Goal: Use online tool/utility: Utilize a website feature to perform a specific function

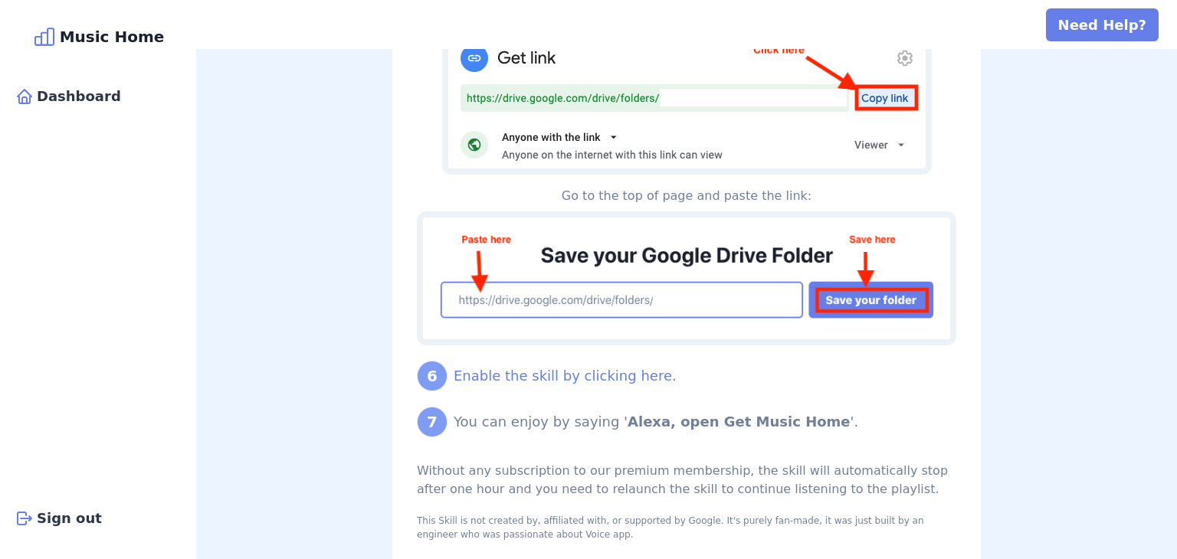
scroll to position [1351, 0]
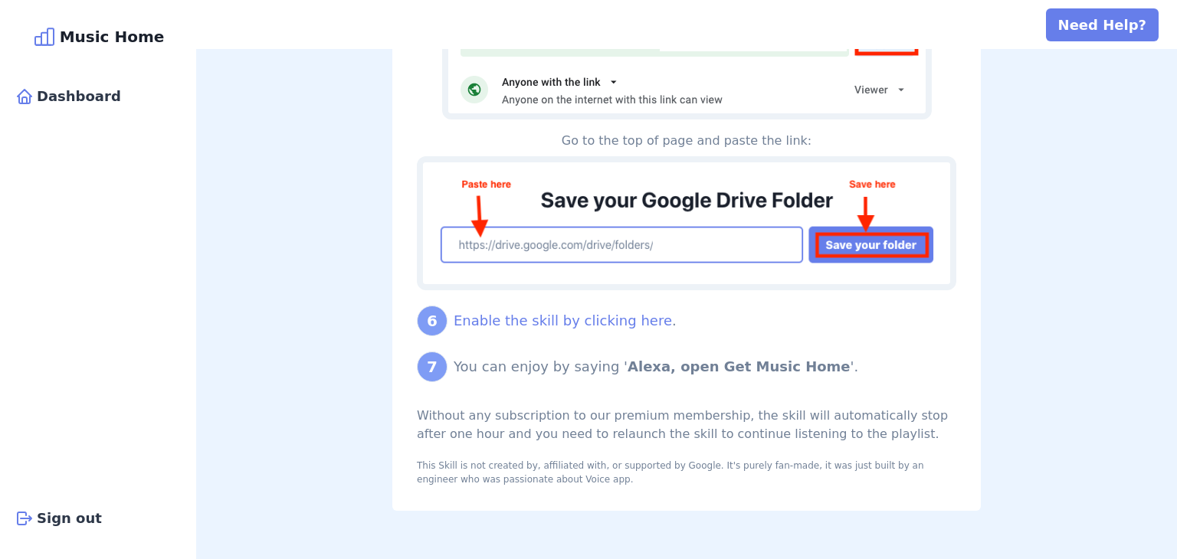
click at [747, 441] on div "Without any subscription to our premium membership, the skill will automaticall…" at bounding box center [686, 425] width 539 height 37
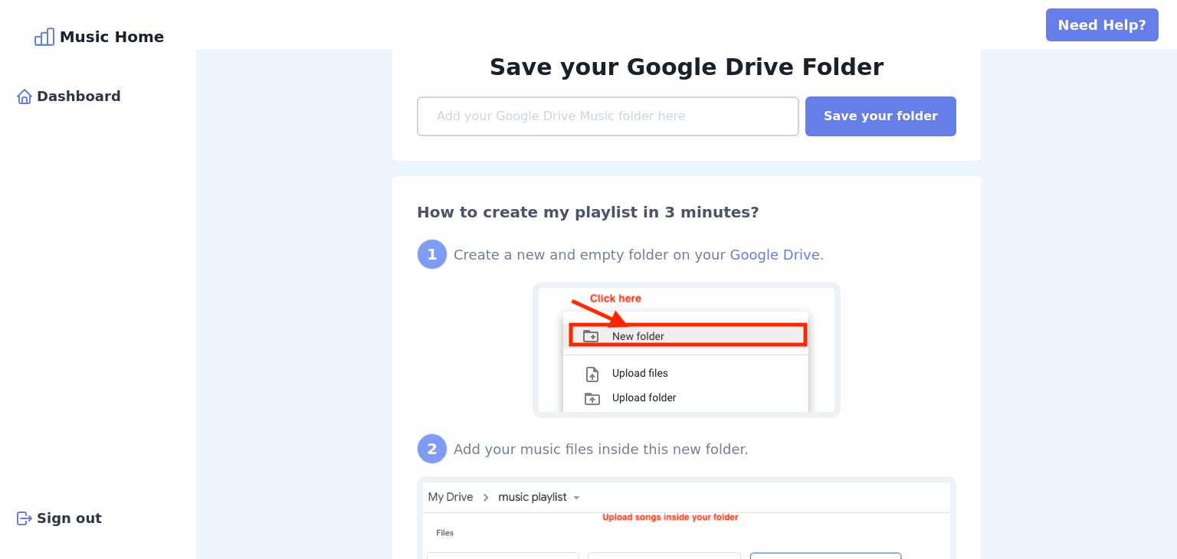
scroll to position [0, 0]
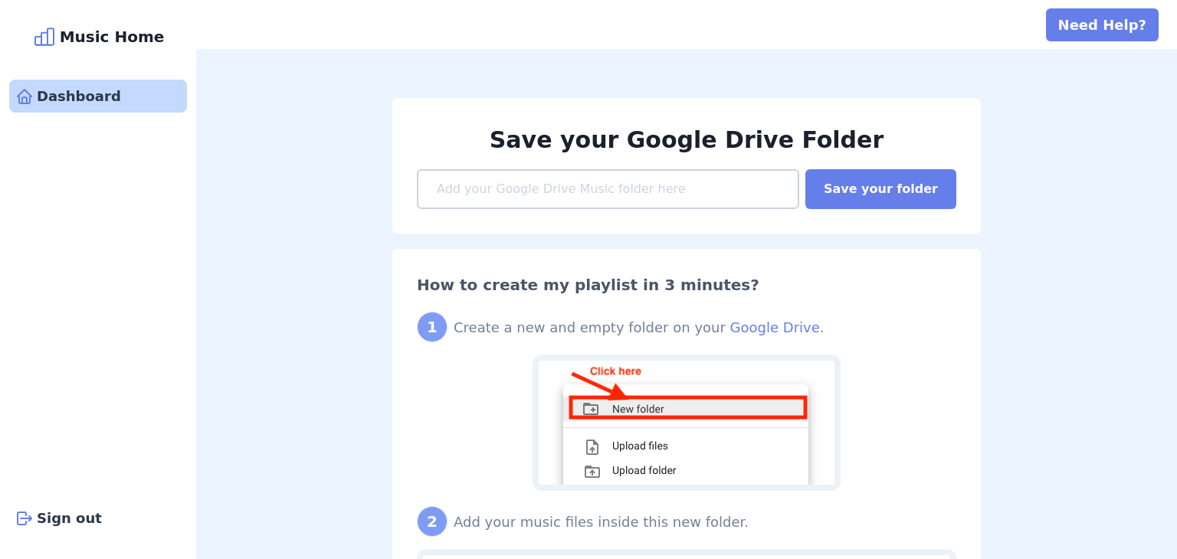
click at [101, 93] on div "Dashboard" at bounding box center [98, 96] width 178 height 33
click at [582, 178] on input at bounding box center [608, 189] width 382 height 40
paste input "[URL][DOMAIN_NAME]"
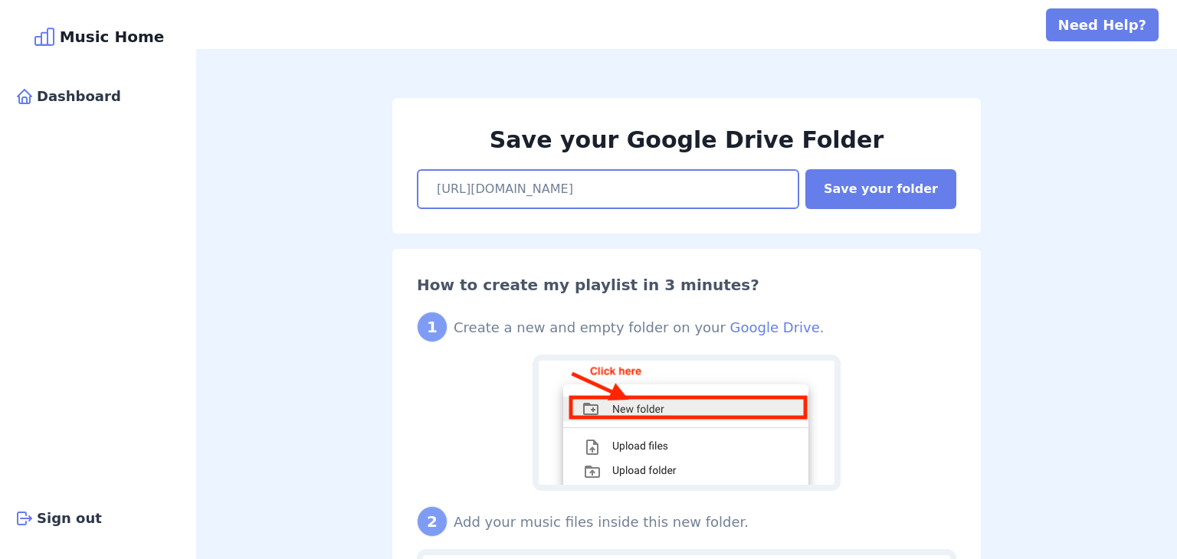
scroll to position [0, 113]
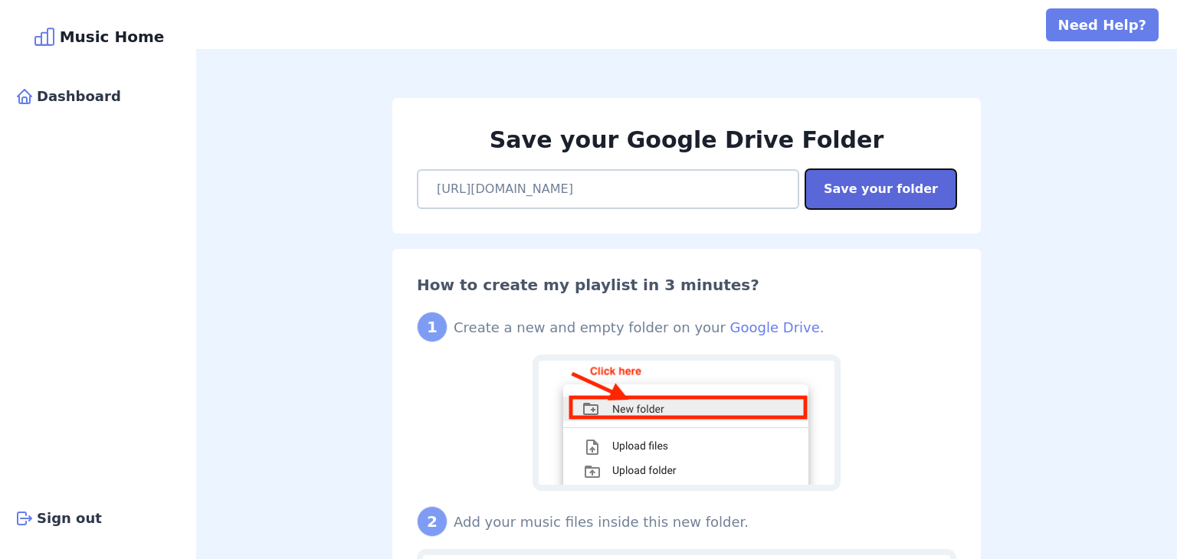
click at [899, 193] on button "Save your folder" at bounding box center [880, 189] width 151 height 40
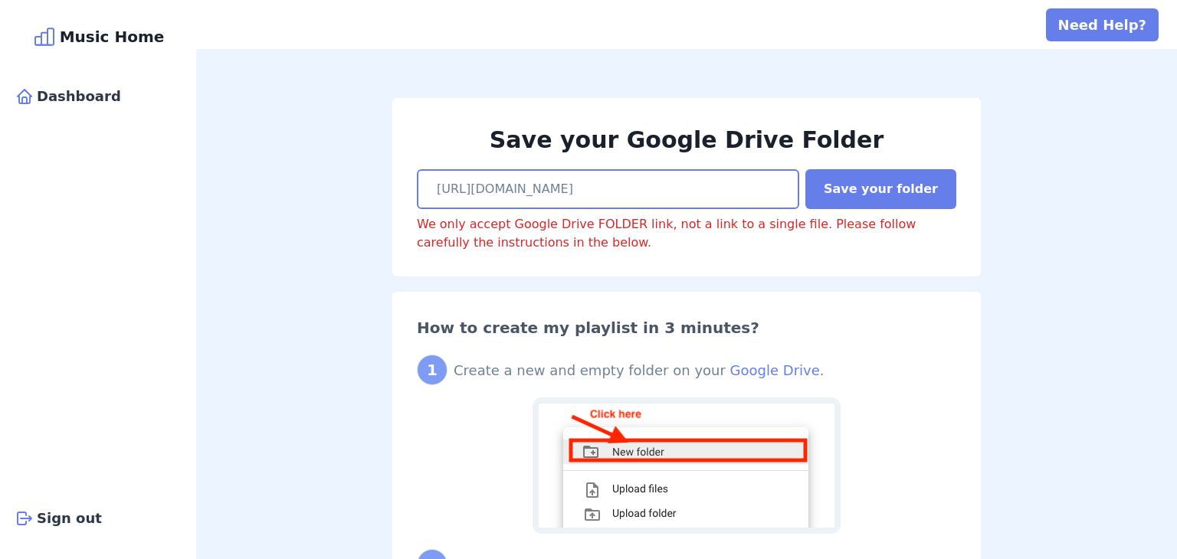
scroll to position [0, 0]
type input "h"
click at [523, 198] on input at bounding box center [608, 189] width 382 height 40
paste input "[URL][DOMAIN_NAME]"
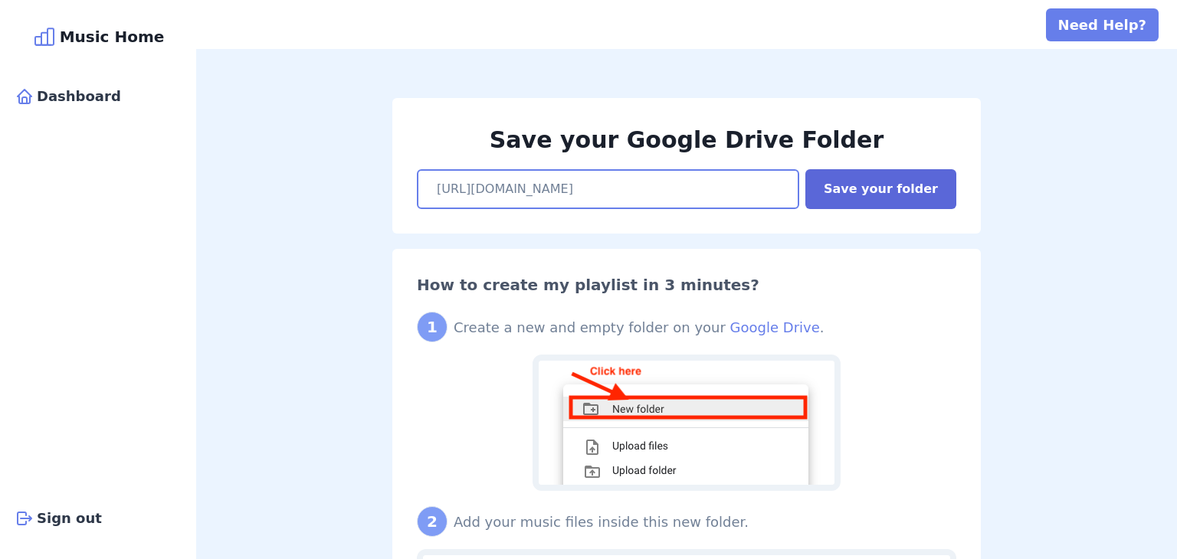
type input "[URL][DOMAIN_NAME]"
click at [858, 175] on button "Save your folder" at bounding box center [880, 189] width 151 height 40
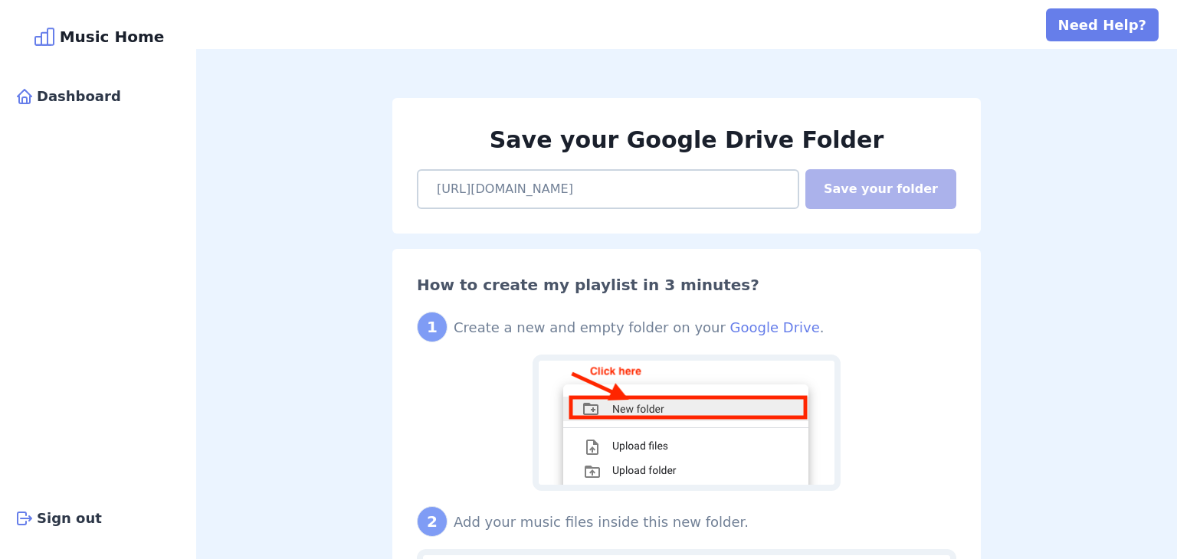
scroll to position [0, 0]
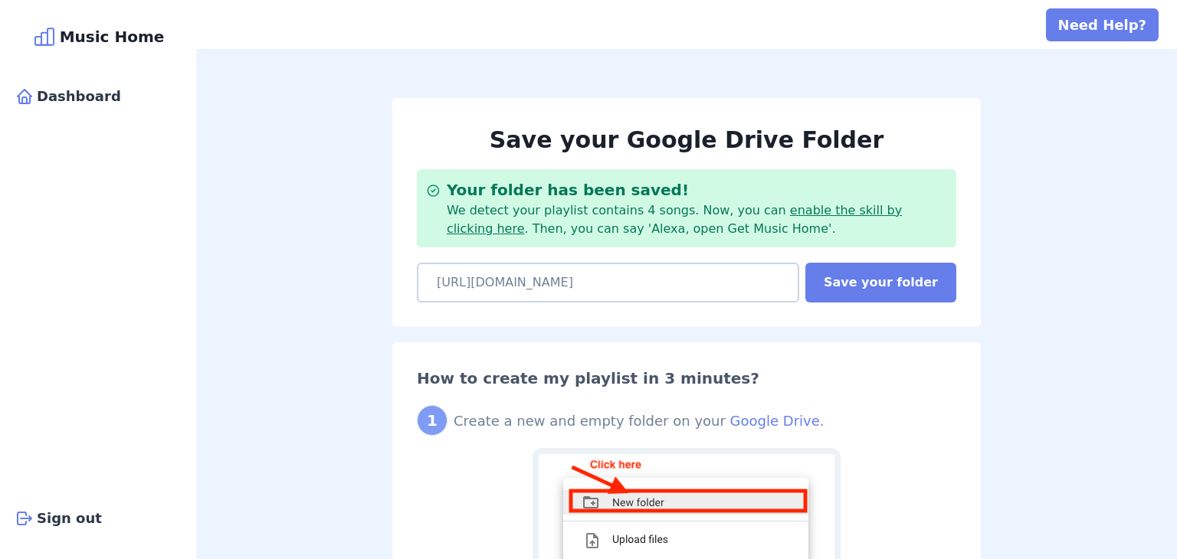
click at [855, 203] on link "enable the skill by clicking here" at bounding box center [674, 219] width 455 height 33
click at [849, 208] on link "enable the skill by clicking here" at bounding box center [674, 219] width 455 height 33
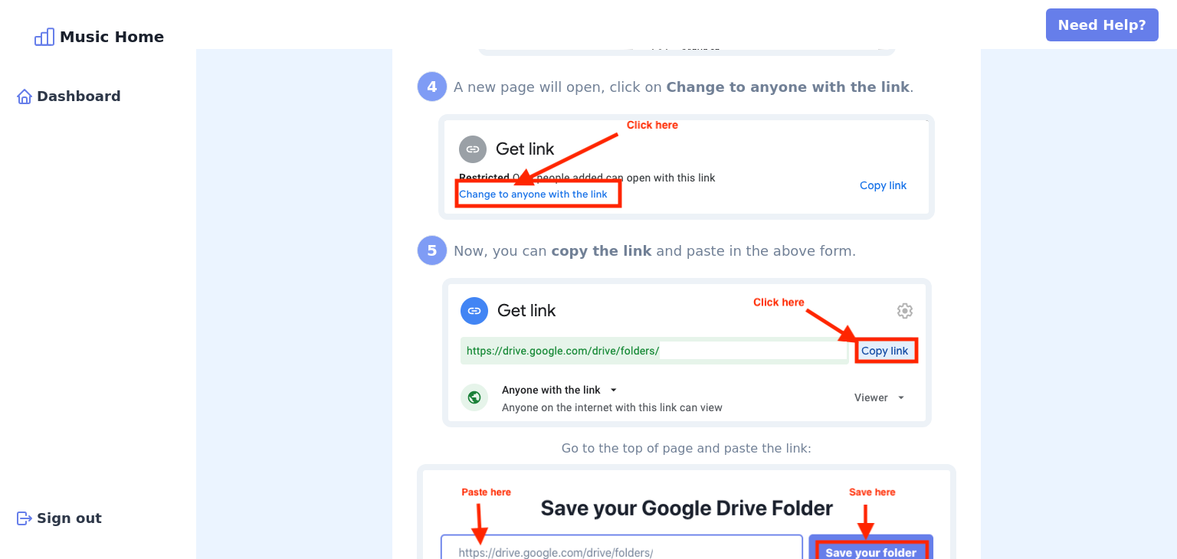
scroll to position [1445, 0]
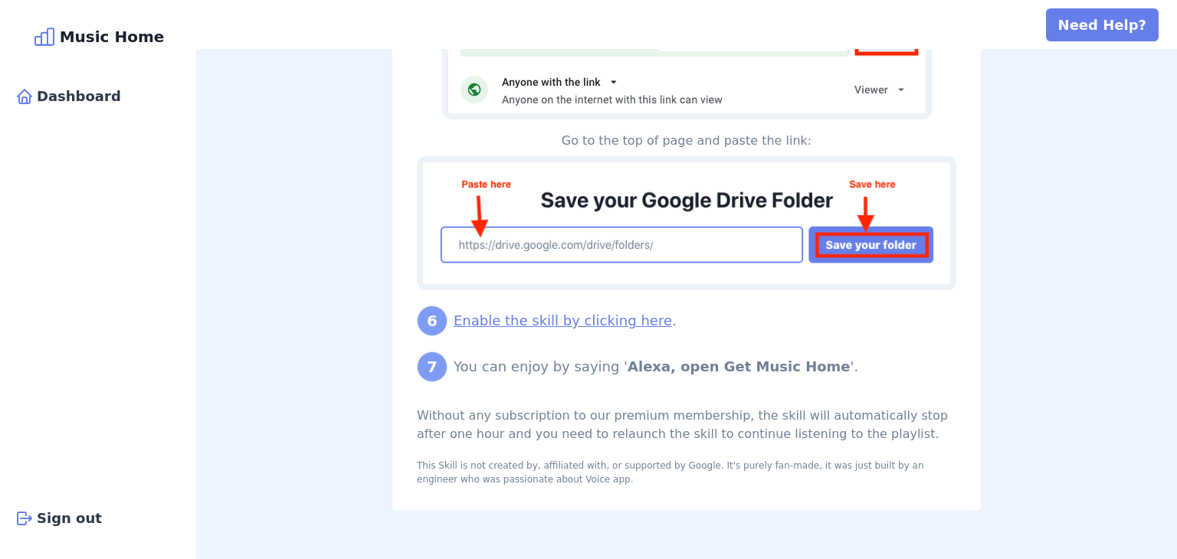
click at [543, 321] on link "Enable the skill by clicking here" at bounding box center [563, 321] width 218 height 16
drag, startPoint x: 685, startPoint y: 362, endPoint x: 791, endPoint y: 369, distance: 105.9
click at [791, 369] on b "Alexa, open Get Music Home" at bounding box center [738, 367] width 223 height 16
copy b "Get Music Home"
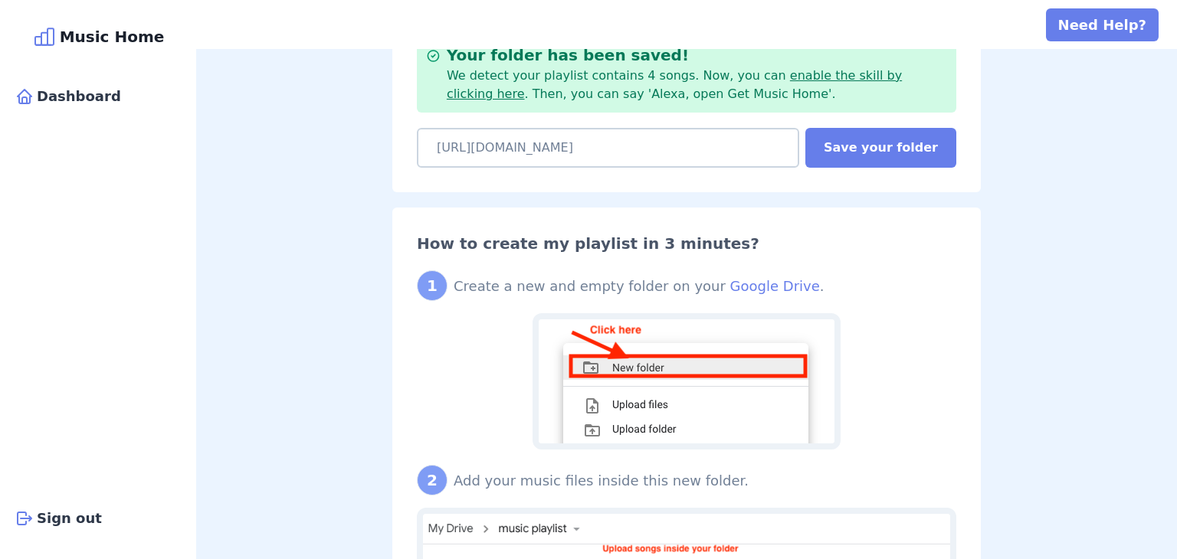
scroll to position [0, 0]
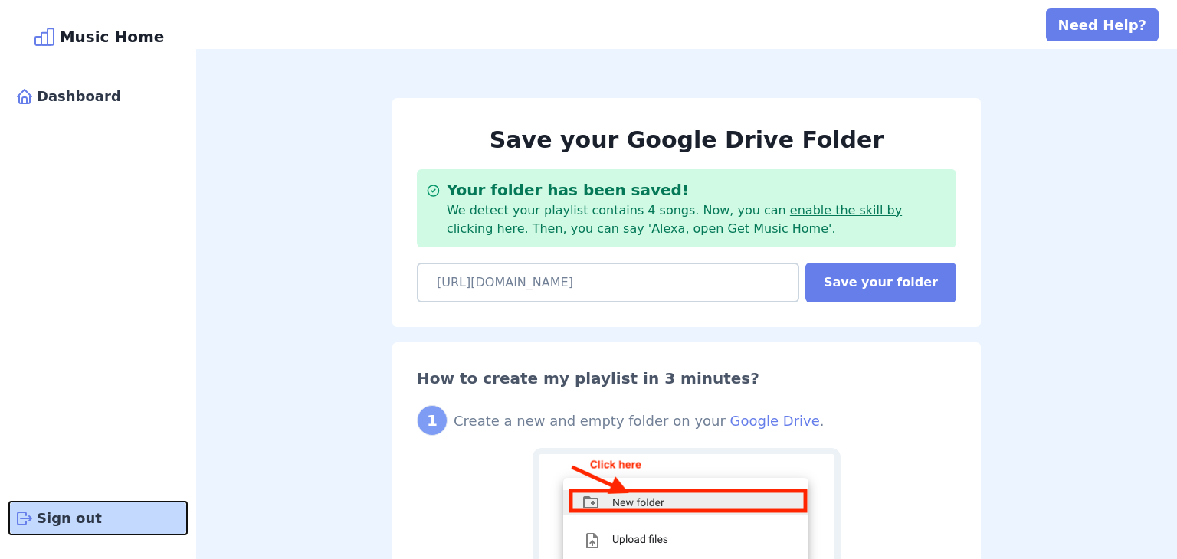
click at [57, 523] on div "Sign out" at bounding box center [98, 518] width 178 height 33
